Goal: Navigation & Orientation: Find specific page/section

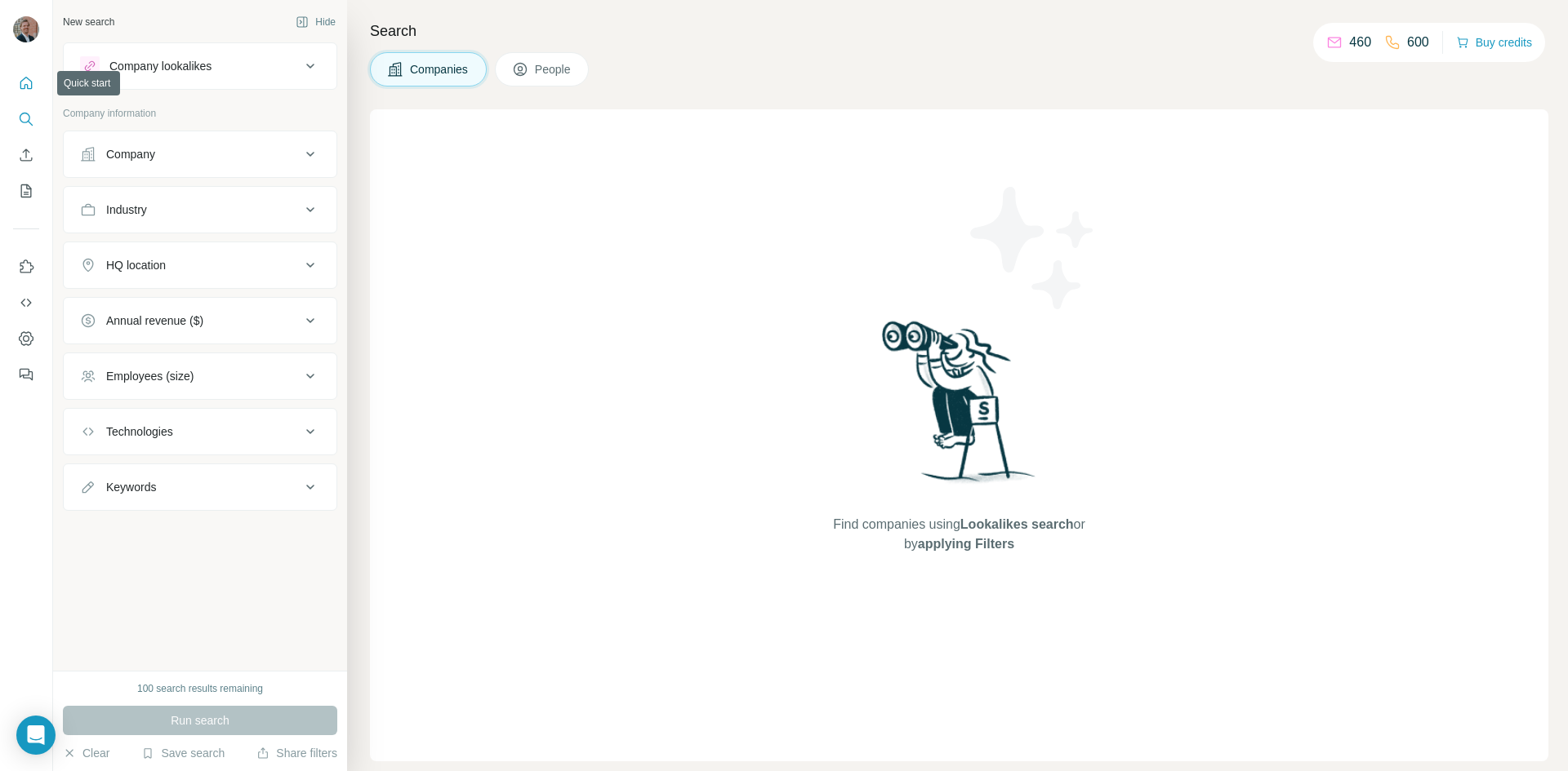
click at [31, 83] on icon "Quick start" at bounding box center [26, 82] width 12 height 12
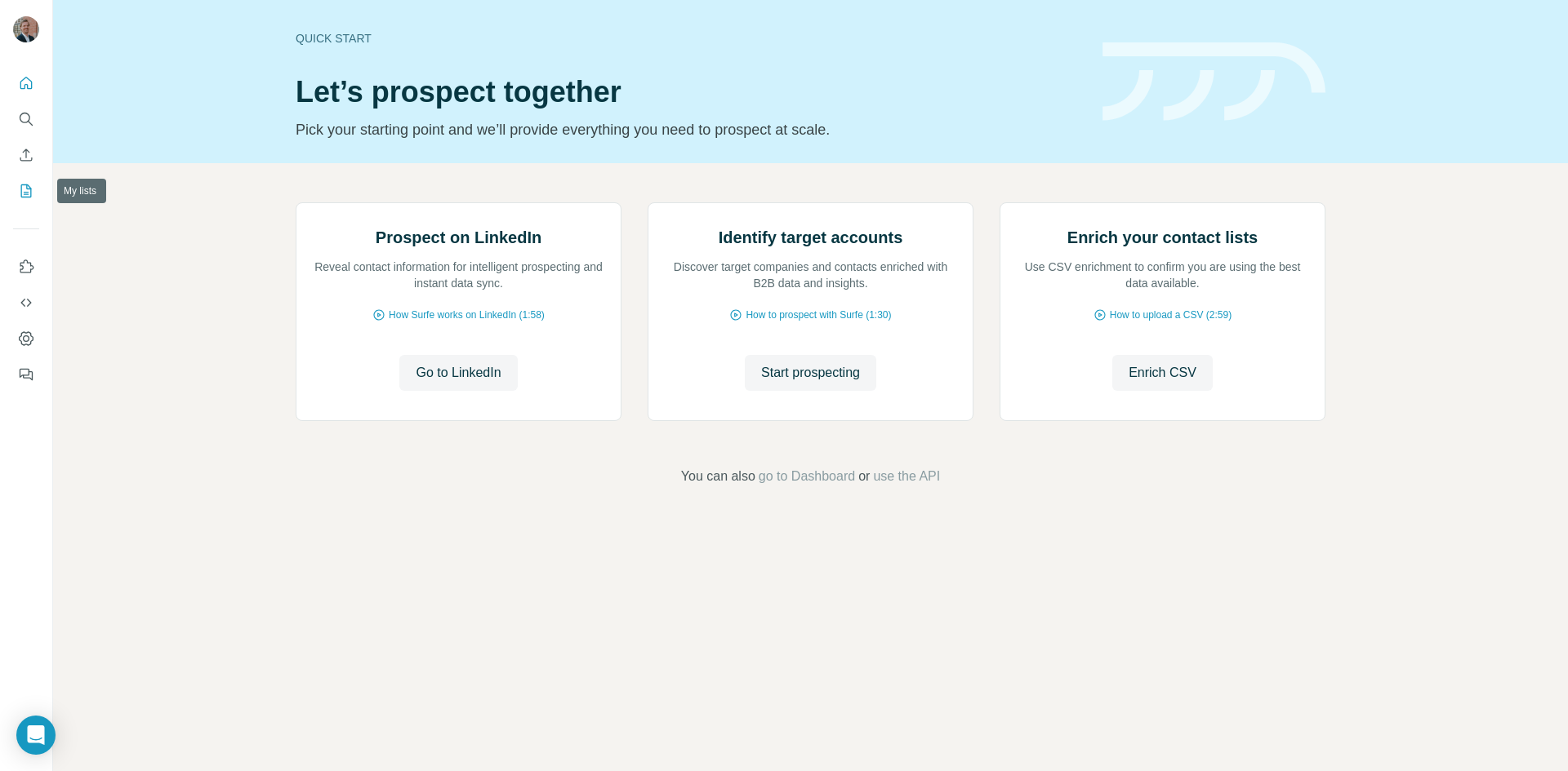
click at [26, 200] on button "My lists" at bounding box center [26, 190] width 26 height 30
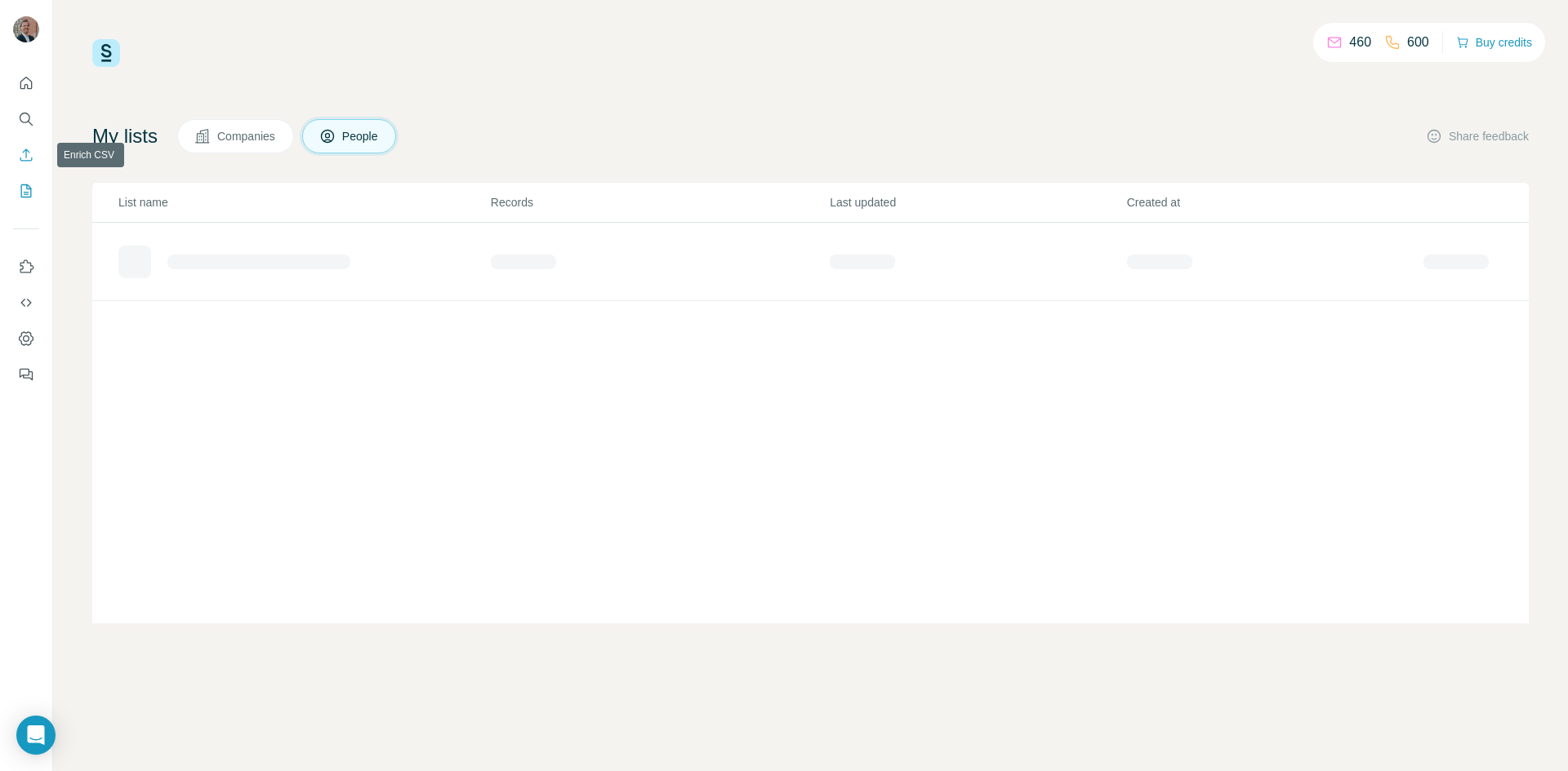
click at [28, 155] on icon "Enrich CSV" at bounding box center [26, 155] width 16 height 16
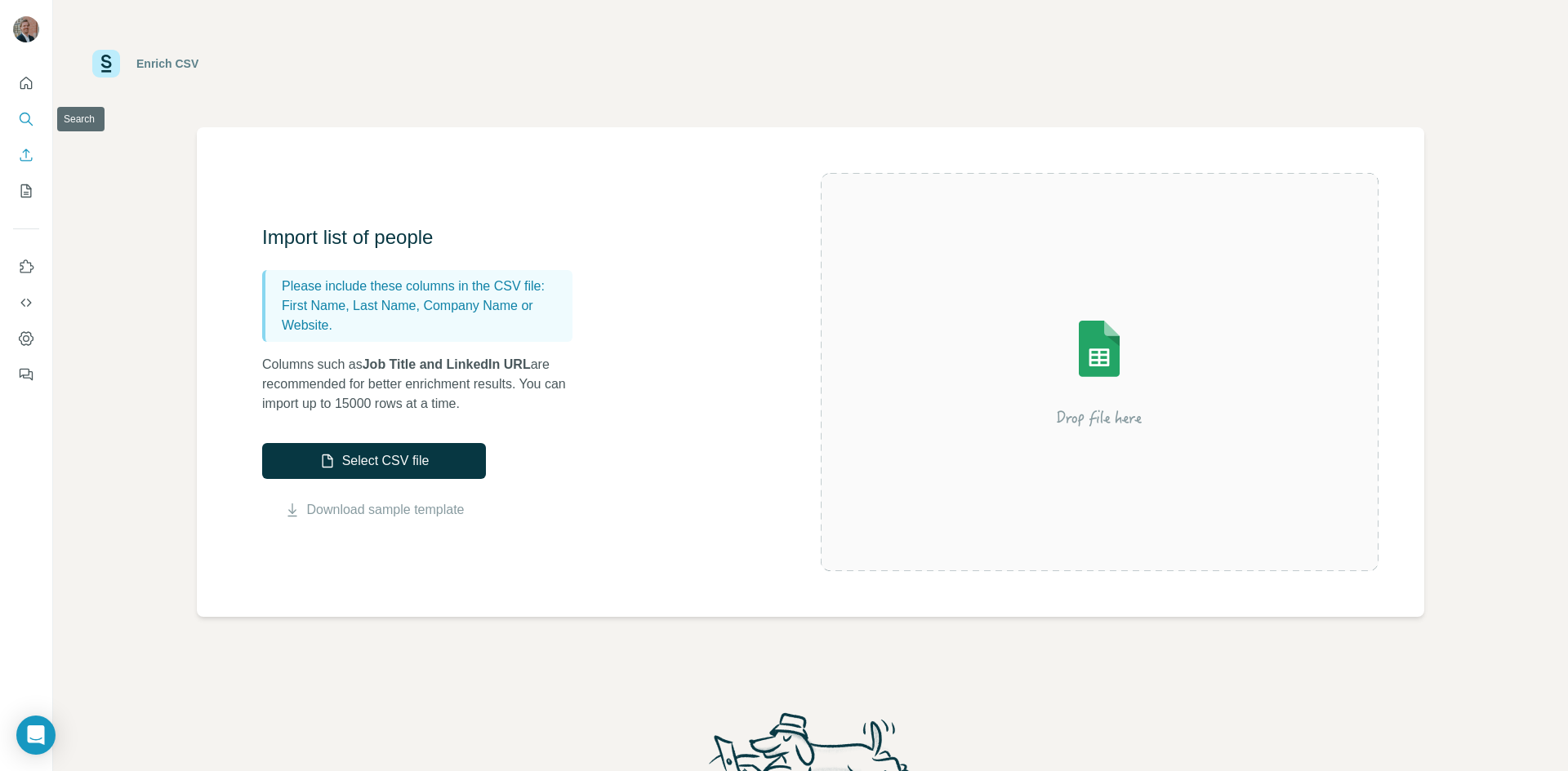
click at [16, 111] on button "Search" at bounding box center [26, 119] width 26 height 30
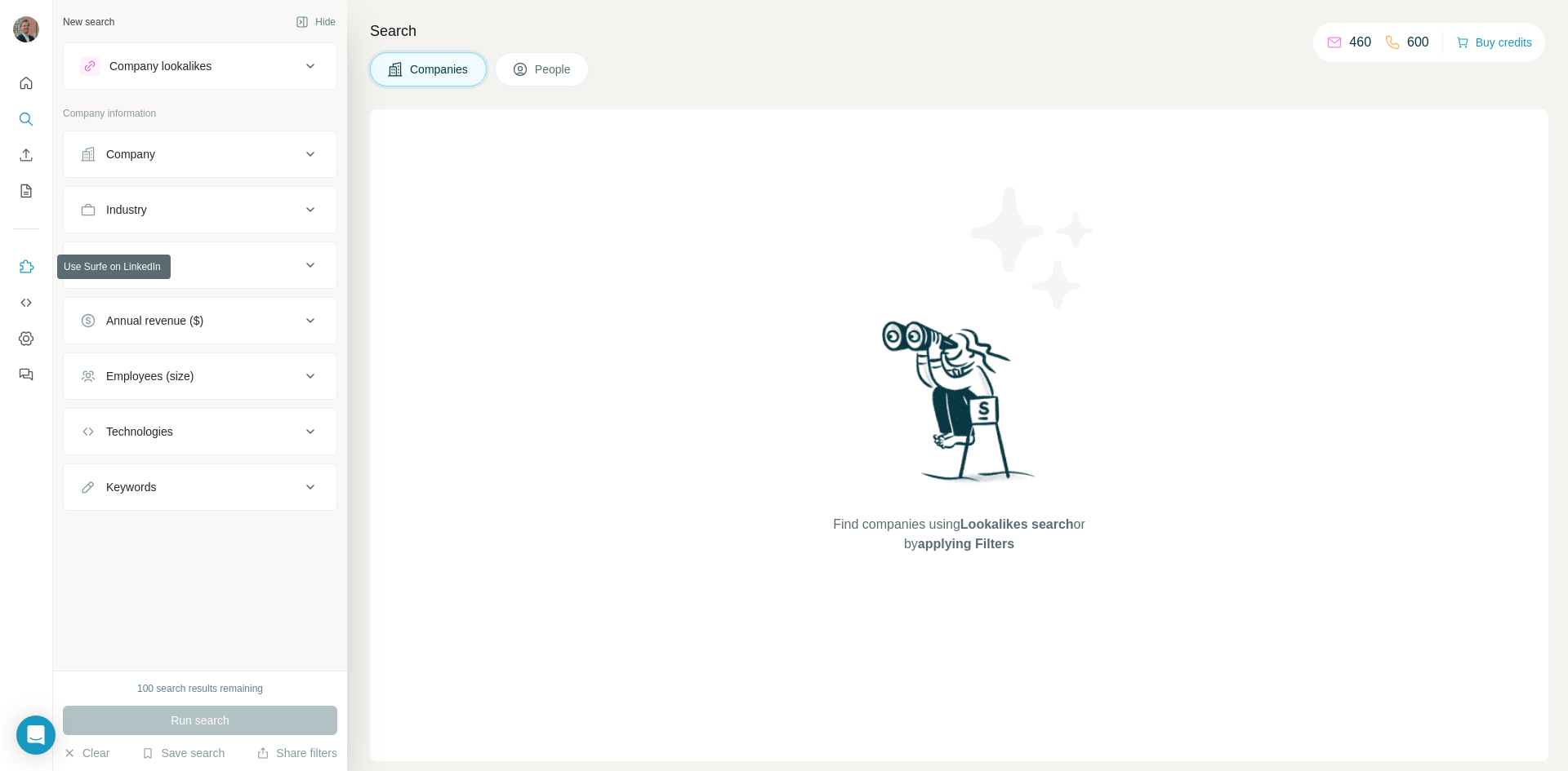
click at [28, 273] on icon "Use Surfe on LinkedIn" at bounding box center [27, 265] width 14 height 13
click at [30, 337] on icon "Dashboard" at bounding box center [26, 338] width 16 height 16
click at [26, 193] on icon "My lists" at bounding box center [28, 190] width 9 height 10
